Goal: Task Accomplishment & Management: Manage account settings

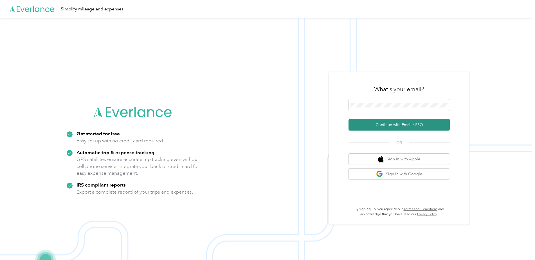
click at [365, 124] on button "Continue with Email / SSO" at bounding box center [399, 125] width 101 height 12
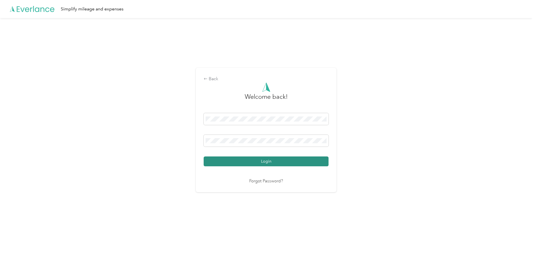
click at [261, 162] on button "Login" at bounding box center [266, 162] width 125 height 10
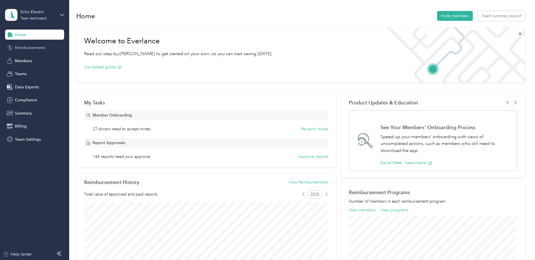
click at [40, 47] on span "Reimbursements" at bounding box center [30, 48] width 30 height 6
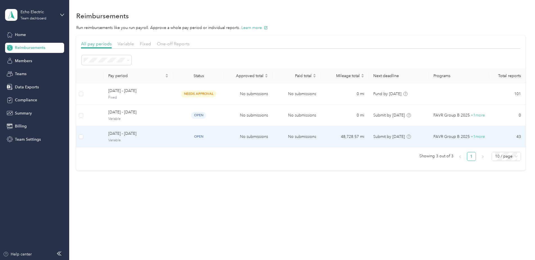
click at [138, 138] on span "Variable" at bounding box center [138, 140] width 60 height 5
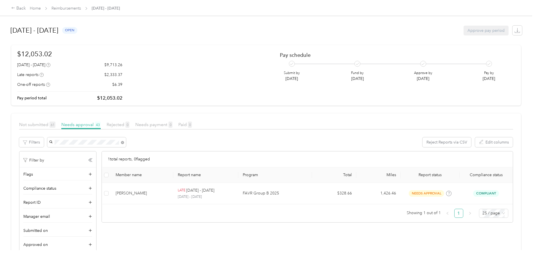
click at [87, 160] on div "[PERSON_NAME]" at bounding box center [86, 163] width 71 height 6
click at [36, 6] on link "Home" at bounding box center [35, 8] width 11 height 5
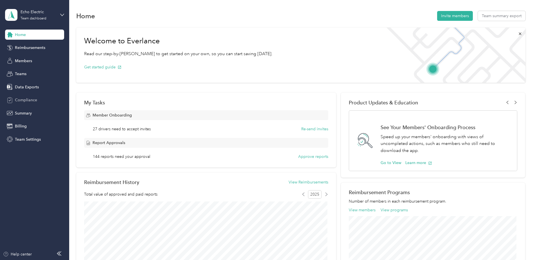
click at [34, 99] on span "Compliance" at bounding box center [26, 100] width 22 height 6
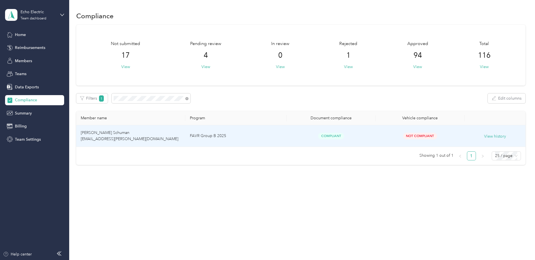
click at [98, 133] on span "Joshua E. Schuman joshua.schuman@echoelectric.com" at bounding box center [130, 135] width 98 height 11
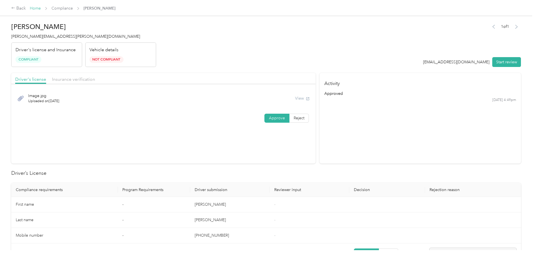
click at [37, 8] on link "Home" at bounding box center [35, 8] width 11 height 5
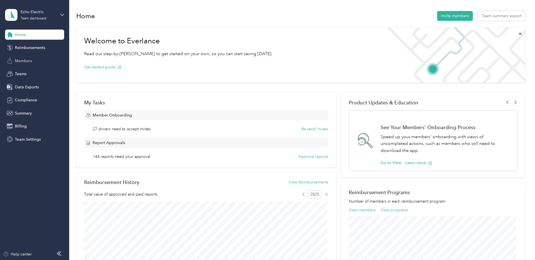
click at [28, 62] on span "Members" at bounding box center [23, 61] width 17 height 6
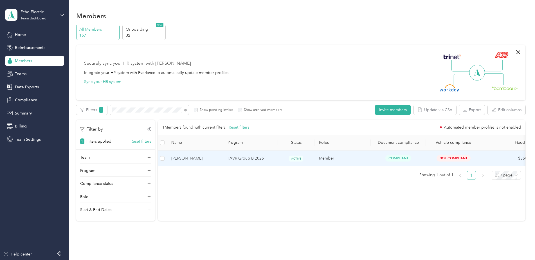
click at [188, 160] on span "[PERSON_NAME]" at bounding box center [194, 158] width 47 height 6
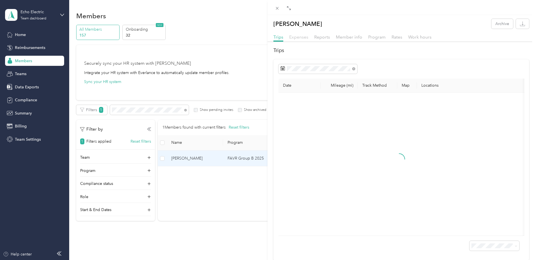
click at [299, 38] on span "Expenses" at bounding box center [298, 36] width 19 height 5
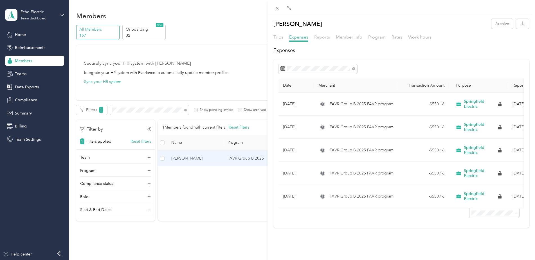
click at [327, 36] on span "Reports" at bounding box center [322, 36] width 16 height 5
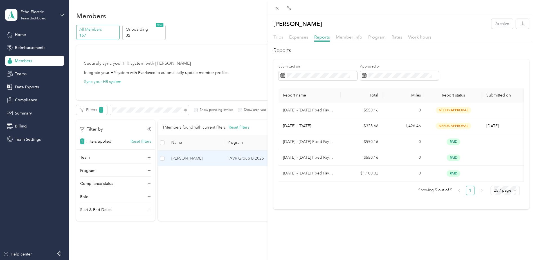
click at [279, 35] on span "Trips" at bounding box center [279, 36] width 10 height 5
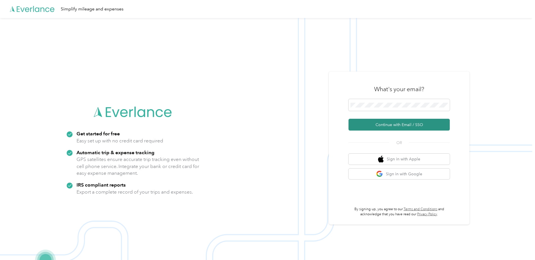
click at [390, 120] on button "Continue with Email / SSO" at bounding box center [399, 125] width 101 height 12
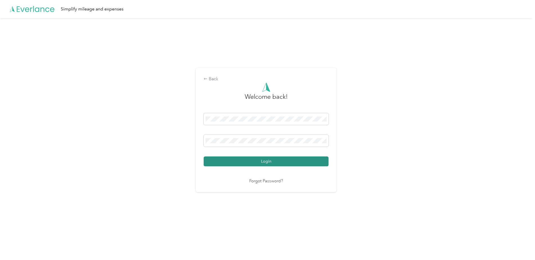
click at [264, 159] on button "Login" at bounding box center [266, 162] width 125 height 10
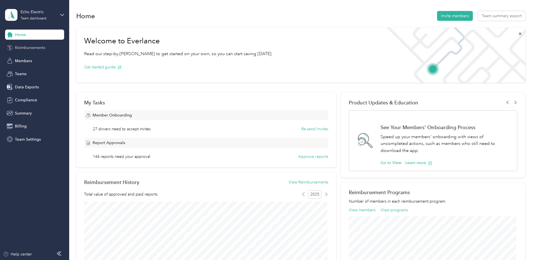
click at [19, 43] on div "Reimbursements" at bounding box center [34, 48] width 59 height 10
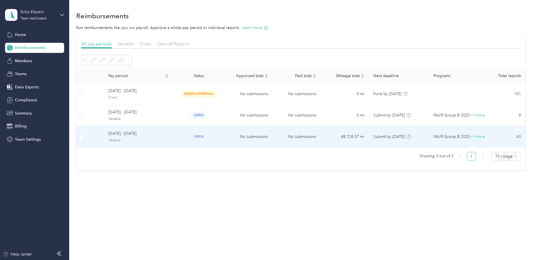
click at [138, 140] on span "Variable" at bounding box center [138, 140] width 60 height 5
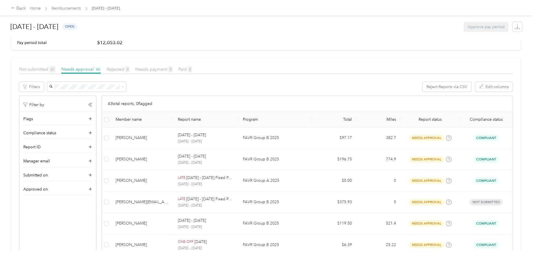
scroll to position [56, 0]
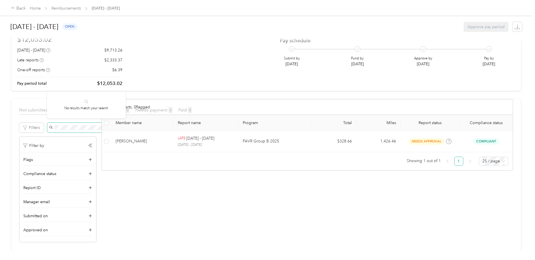
scroll to position [19, 0]
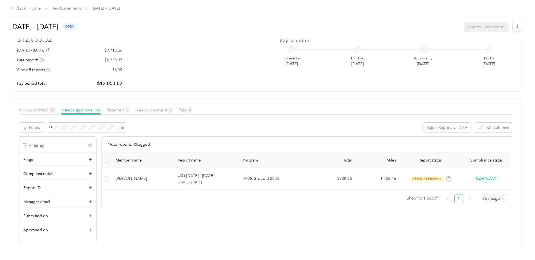
click at [122, 125] on div "Filters Reject Reports via CSV Edit columns Filter by Flags Compliance status R…" at bounding box center [266, 183] width 494 height 120
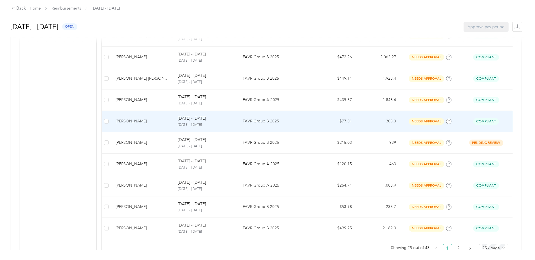
scroll to position [498, 0]
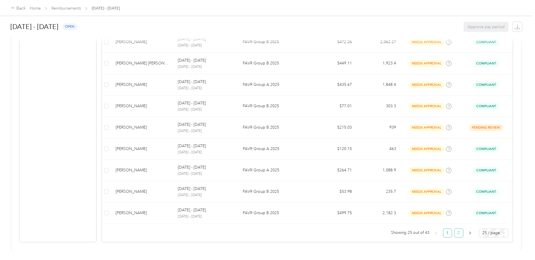
click at [459, 229] on link "2" at bounding box center [459, 233] width 8 height 8
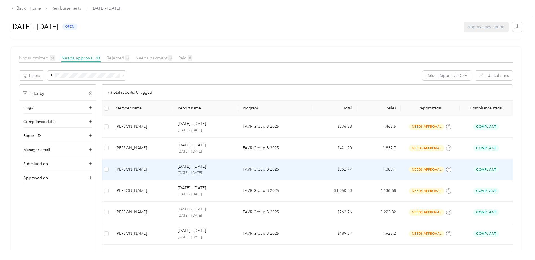
scroll to position [95, 0]
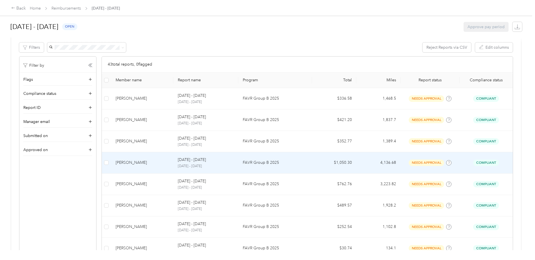
click at [133, 164] on div "[PERSON_NAME]" at bounding box center [142, 163] width 53 height 6
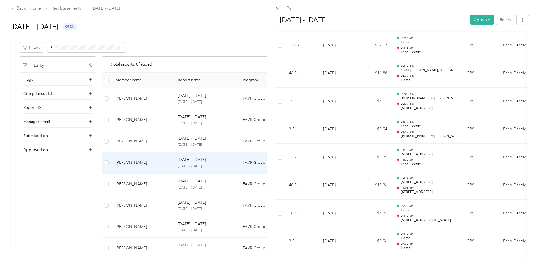
scroll to position [676, 0]
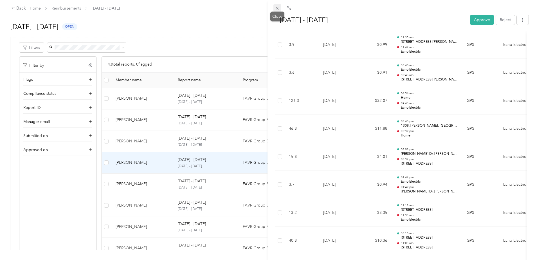
drag, startPoint x: 278, startPoint y: 6, endPoint x: 166, endPoint y: 83, distance: 135.8
click at [278, 6] on icon at bounding box center [277, 8] width 5 height 5
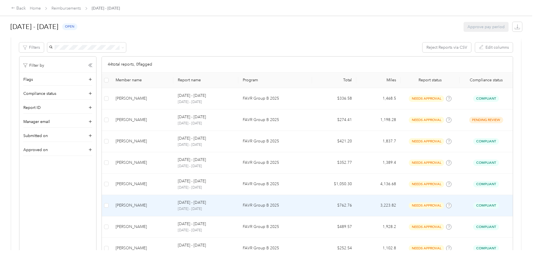
click at [130, 206] on div "[PERSON_NAME]" at bounding box center [142, 205] width 53 height 6
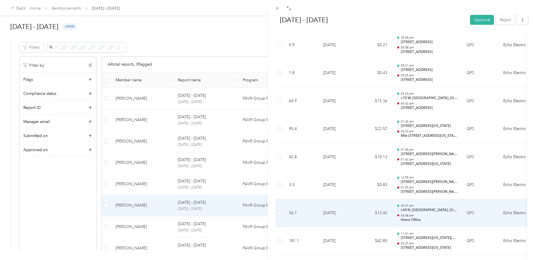
scroll to position [450, 0]
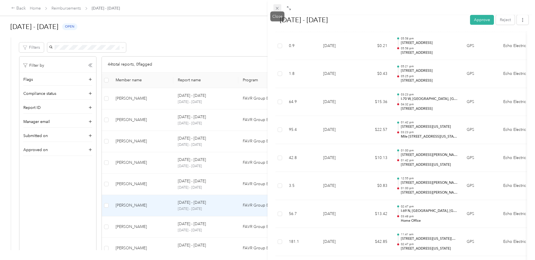
click at [276, 6] on icon at bounding box center [277, 8] width 5 height 5
